Goal: Task Accomplishment & Management: Use online tool/utility

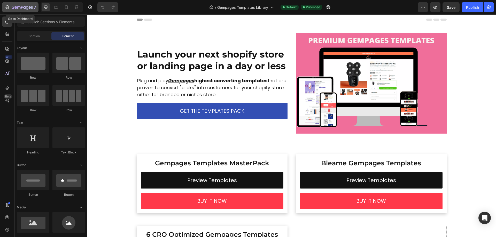
click at [24, 11] on button "7" at bounding box center [20, 7] width 36 height 10
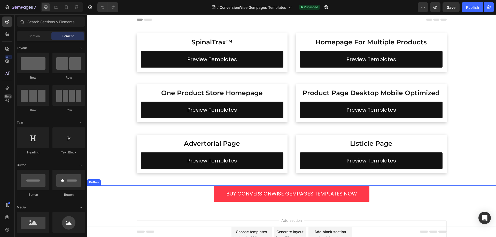
click at [284, 187] on link "BUY CONVERSIONWISE GEMPAGES TEMPLATES NOW" at bounding box center [291, 194] width 155 height 17
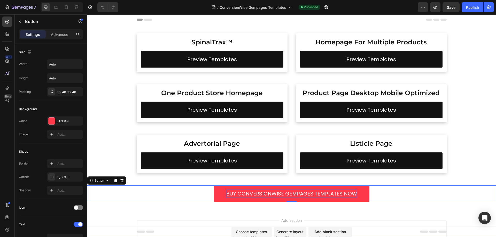
click at [275, 195] on div "BUY CONVERSIONWISE GEMPAGES TEMPLATES NOW" at bounding box center [291, 194] width 131 height 8
click at [258, 192] on p "BUY CONVERSIONWISE GEMPAGES TEMPLATES NOW" at bounding box center [291, 194] width 131 height 8
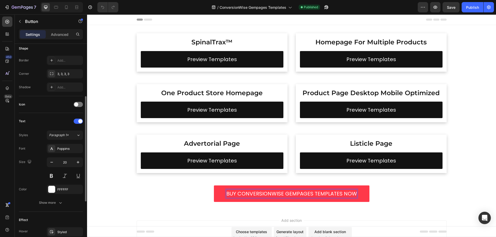
scroll to position [202, 0]
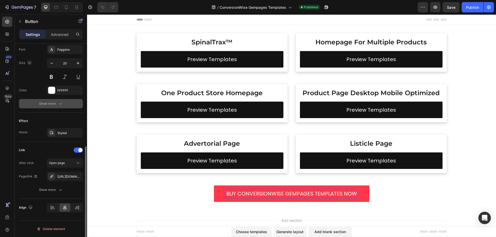
click at [57, 107] on button "Show more" at bounding box center [51, 103] width 64 height 9
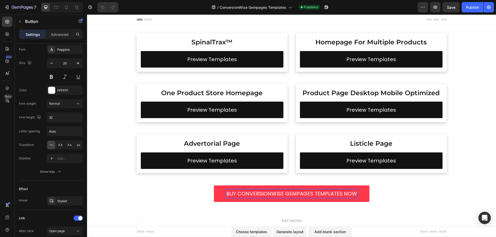
click at [273, 193] on p "BUY CONVERSIONWISE GEMPAGES TEMPLATES NOW" at bounding box center [291, 194] width 131 height 8
drag, startPoint x: 239, startPoint y: 195, endPoint x: 310, endPoint y: 195, distance: 71.8
click at [310, 195] on p "BUY CONVERSIONWISE GEMPAGES TEMPLATES NOW" at bounding box center [291, 194] width 131 height 8
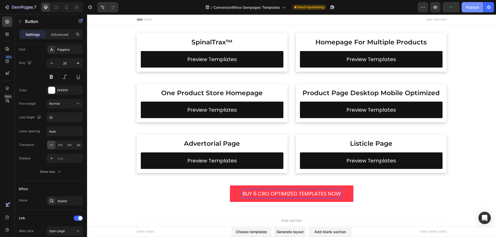
click at [471, 5] on div "Publish" at bounding box center [472, 7] width 13 height 5
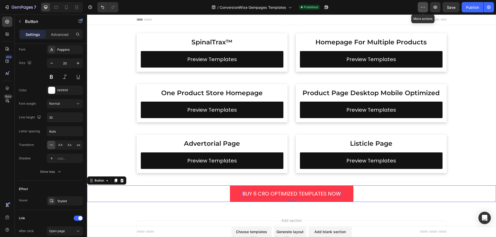
click at [426, 9] on button "button" at bounding box center [422, 7] width 10 height 10
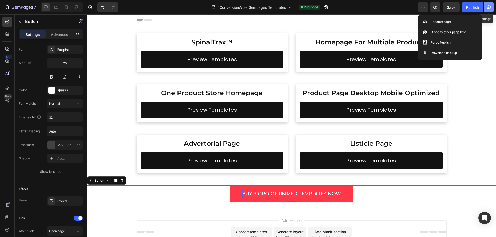
click at [490, 11] on button "button" at bounding box center [488, 7] width 10 height 10
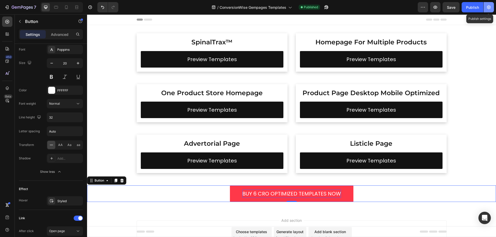
click at [488, 10] on button "button" at bounding box center [488, 7] width 10 height 10
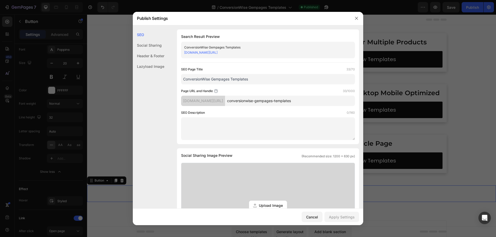
drag, startPoint x: 302, startPoint y: 100, endPoint x: 274, endPoint y: 100, distance: 28.4
click at [274, 100] on div "gempages-templates-library.myshopify.com/pages/ conversionwise-gempages-templat…" at bounding box center [268, 101] width 174 height 10
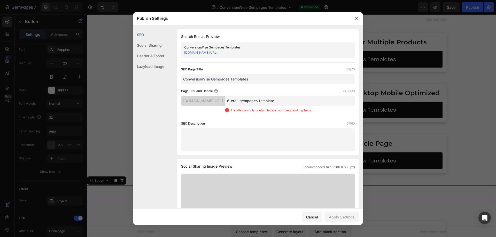
click at [287, 101] on input "6-cro--gempages-template" at bounding box center [290, 101] width 130 height 10
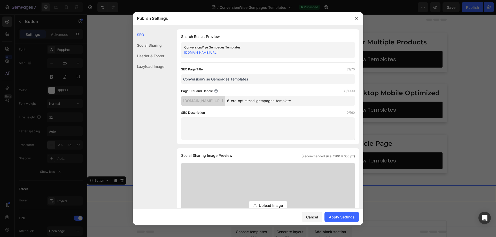
type input "6-cro-optimized-gempages-template"
drag, startPoint x: 210, startPoint y: 79, endPoint x: 182, endPoint y: 76, distance: 28.5
click at [182, 76] on input "ConversionWise Gempages Templates" at bounding box center [268, 79] width 174 height 10
type input "6 CRO Optimized Gempages Templates"
click at [341, 216] on div "Apply Settings" at bounding box center [342, 217] width 26 height 5
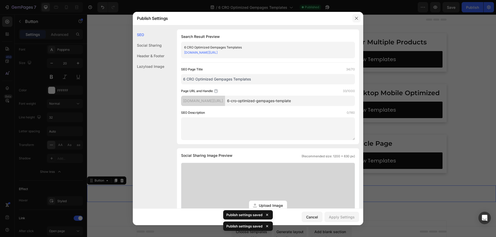
click at [356, 19] on icon "button" at bounding box center [356, 18] width 4 height 4
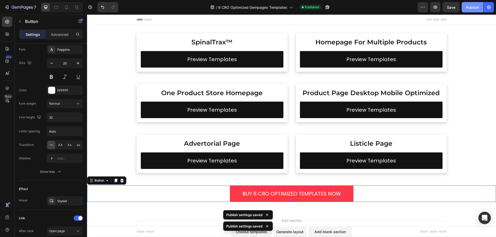
click at [469, 9] on div "Publish" at bounding box center [472, 7] width 13 height 5
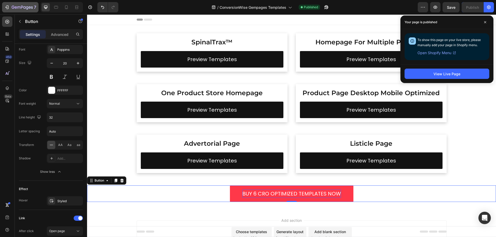
click at [20, 6] on icon "button" at bounding box center [22, 7] width 21 height 4
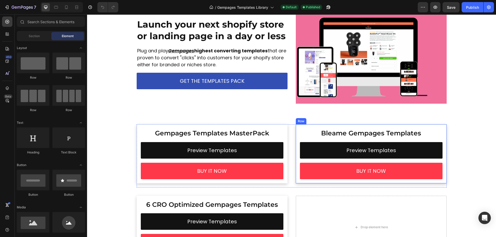
scroll to position [77, 0]
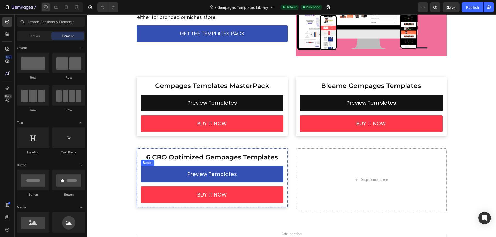
click at [147, 169] on link "Preview Templates" at bounding box center [212, 174] width 143 height 17
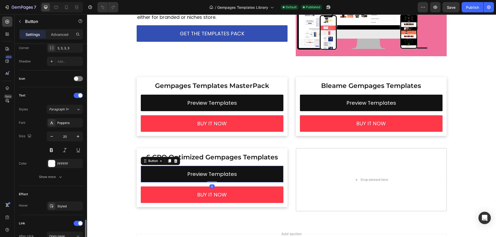
scroll to position [202, 0]
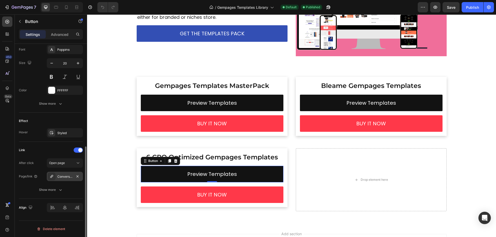
click at [64, 176] on div "Conversionwise-gempages-templates" at bounding box center [64, 177] width 15 height 5
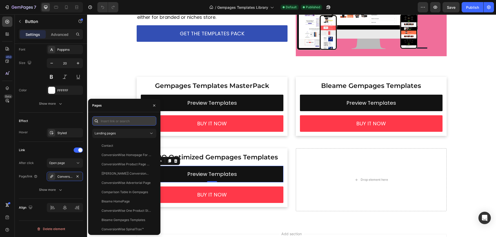
click at [132, 118] on input "text" at bounding box center [124, 120] width 64 height 9
paste input "[URL][DOMAIN_NAME]"
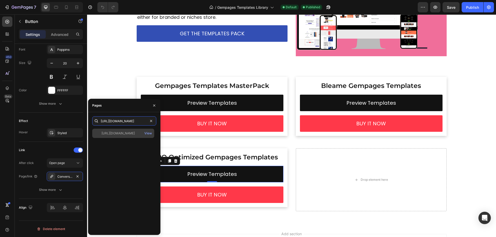
type input "[URL][DOMAIN_NAME]"
click at [130, 135] on div "[URL][DOMAIN_NAME]" at bounding box center [117, 133] width 33 height 5
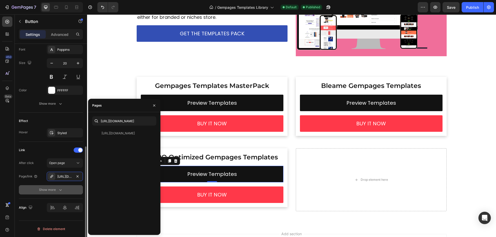
click at [58, 188] on icon "button" at bounding box center [60, 189] width 5 height 5
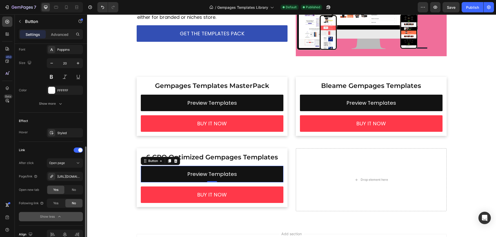
click at [42, 189] on div "Open new tab Yes No" at bounding box center [51, 189] width 64 height 9
click at [475, 6] on div "Publish" at bounding box center [472, 7] width 13 height 5
click at [36, 6] on p "7" at bounding box center [35, 7] width 2 height 6
